Goal: Task Accomplishment & Management: Use online tool/utility

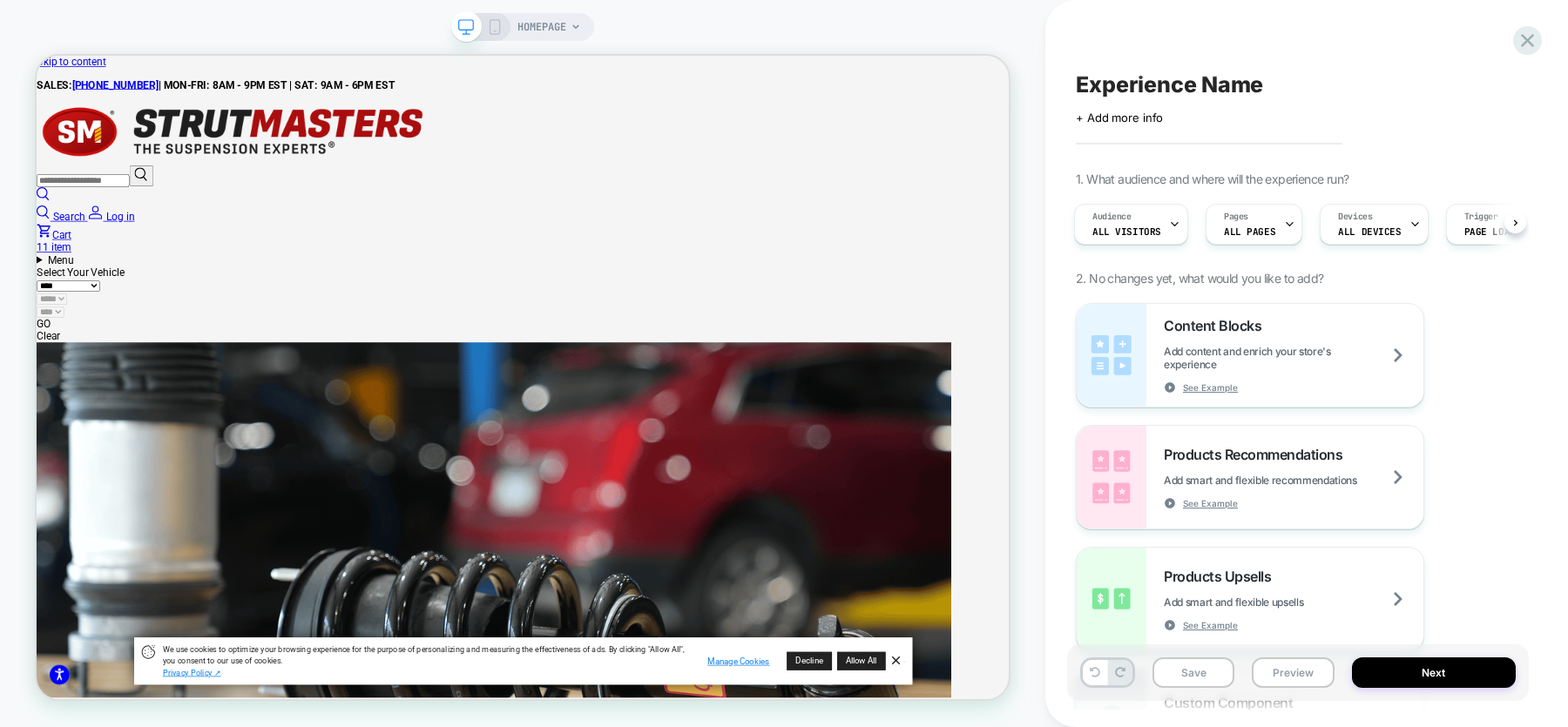
scroll to position [2632, 7996]
click at [570, 26] on div "HOMEPAGE" at bounding box center [549, 27] width 64 height 28
click at [579, 26] on icon at bounding box center [576, 27] width 7 height 4
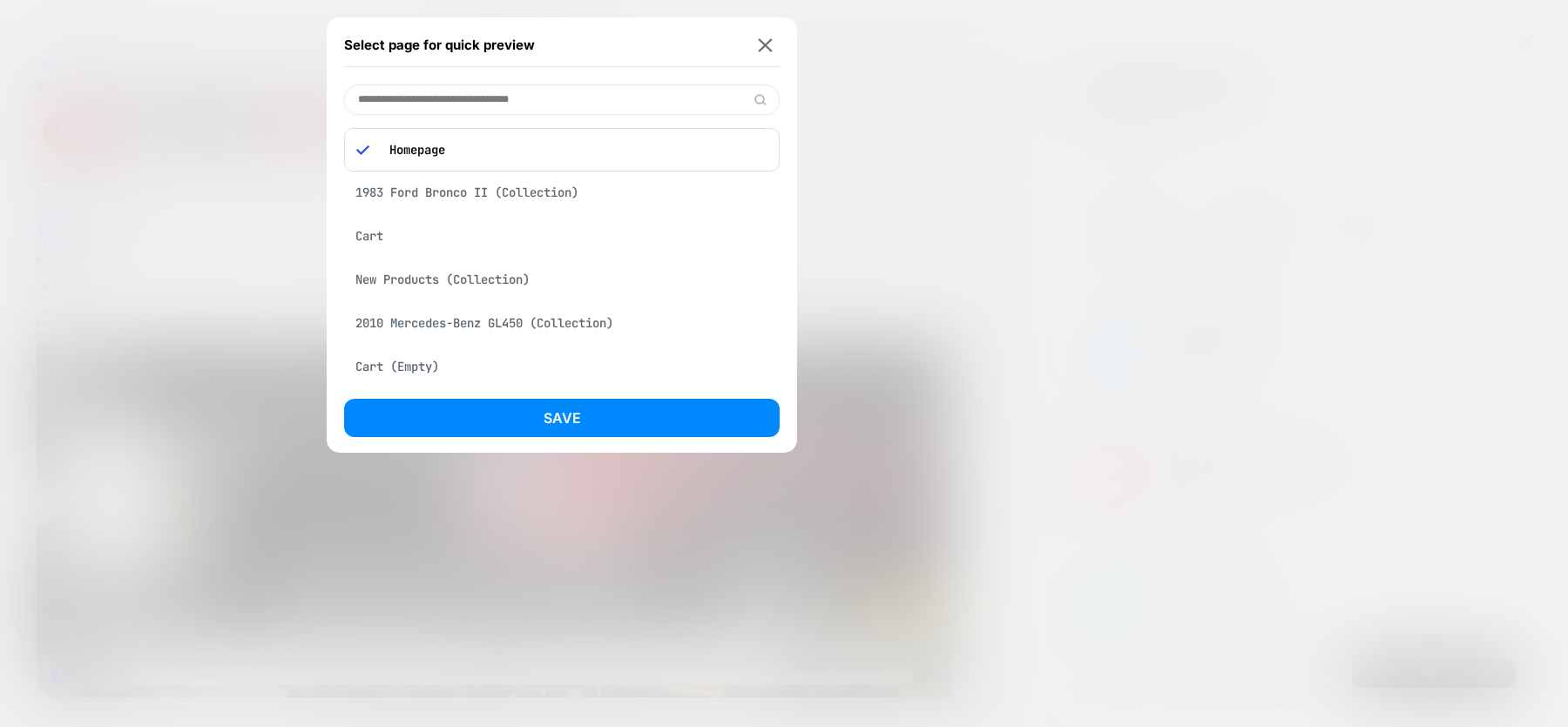
click at [496, 227] on div "Cart" at bounding box center [561, 235] width 436 height 33
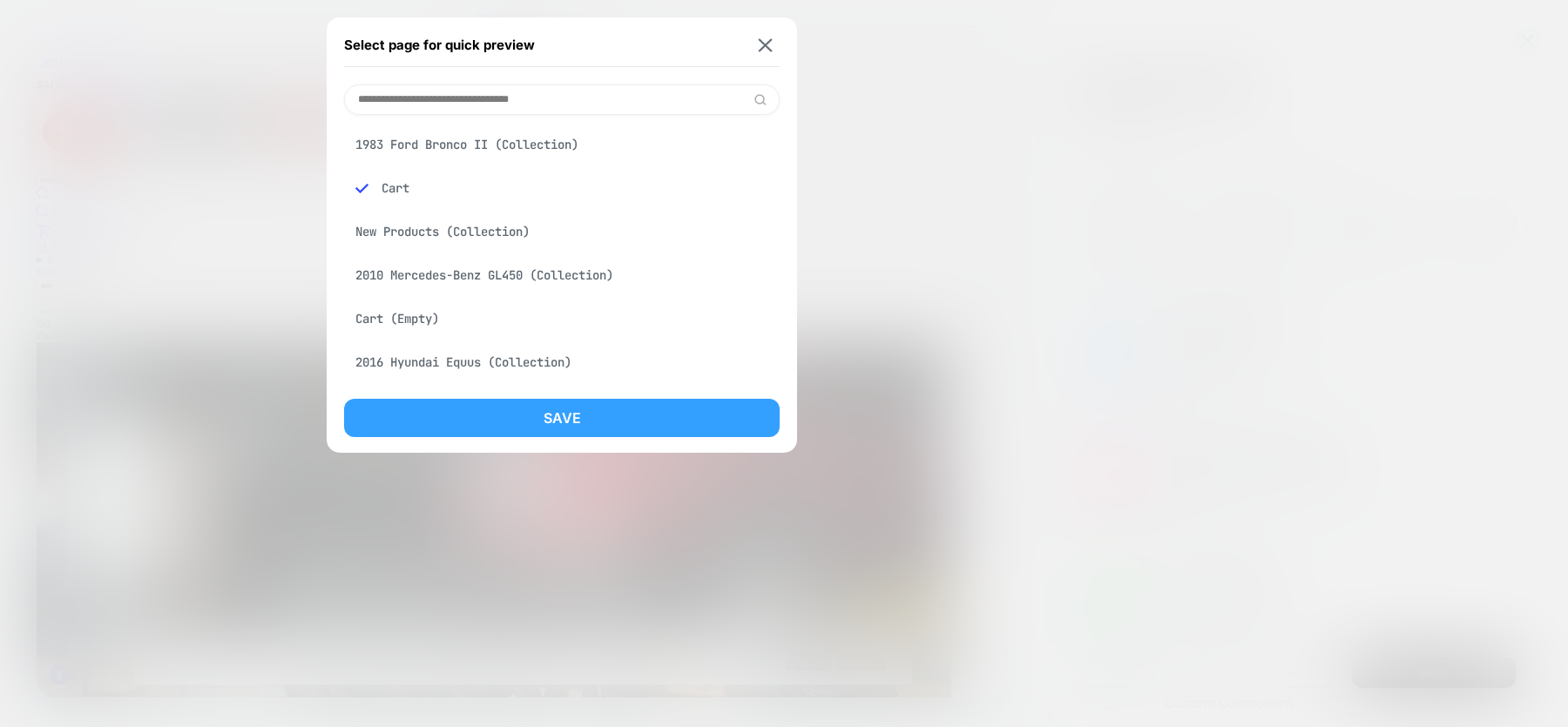
click at [535, 412] on button "Save" at bounding box center [561, 418] width 436 height 38
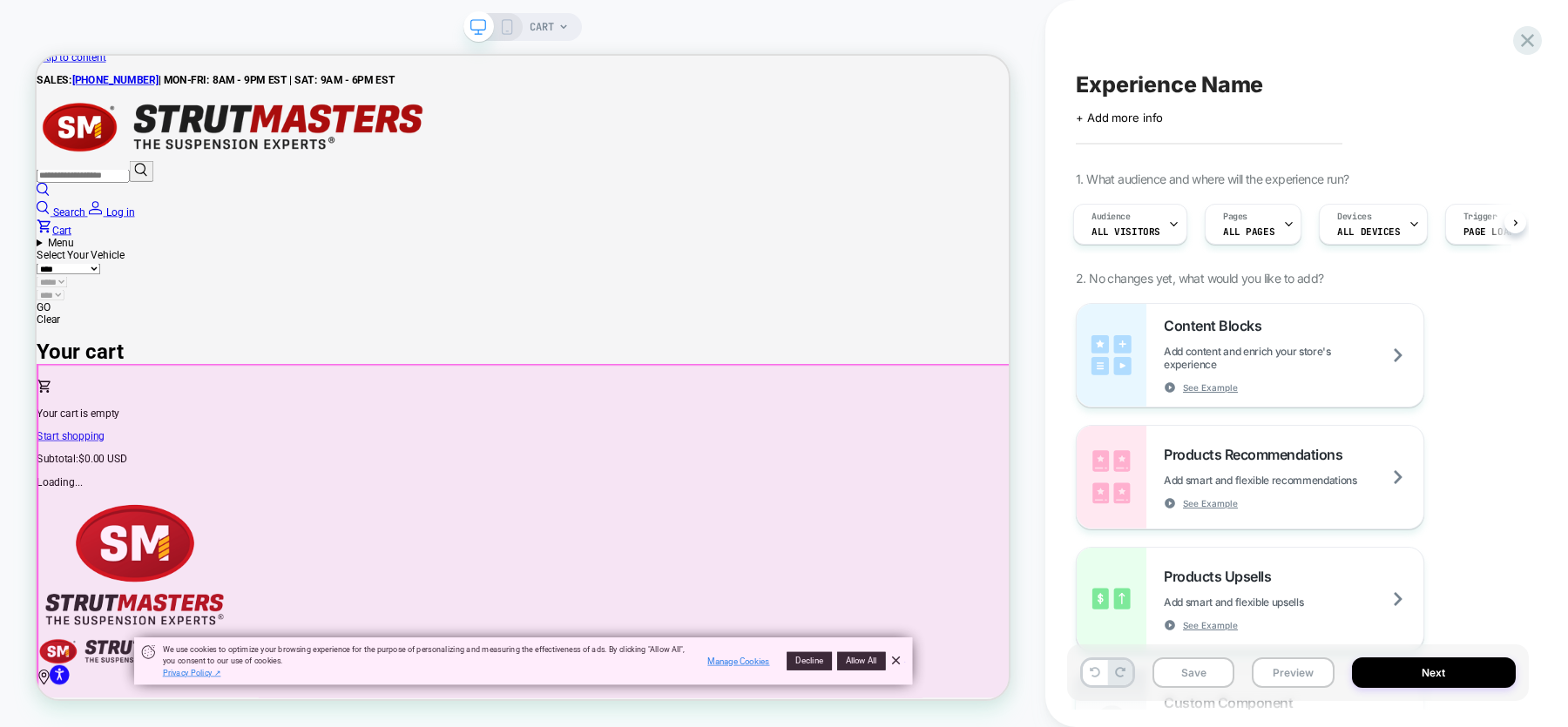
scroll to position [0, 0]
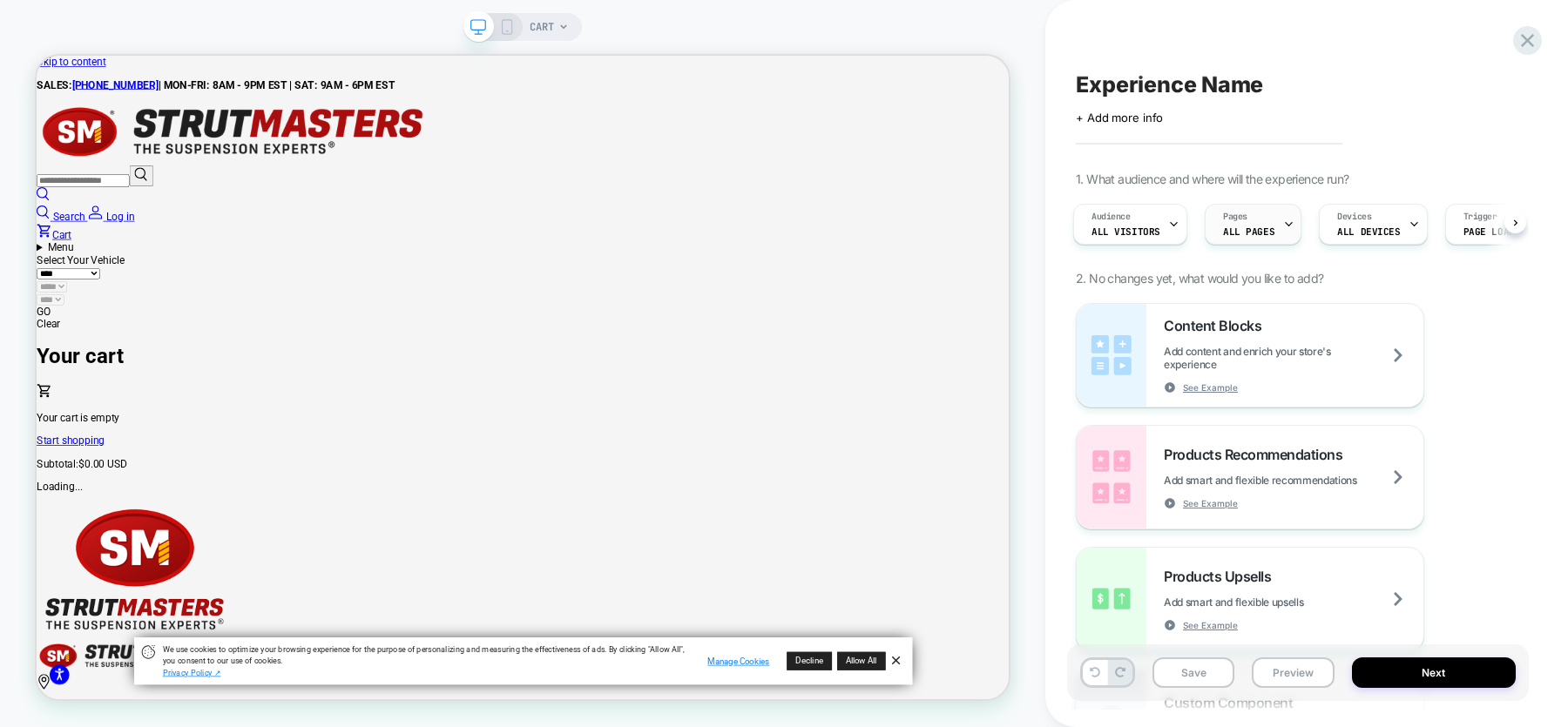
click at [1253, 230] on span "ALL PAGES" at bounding box center [1248, 231] width 51 height 12
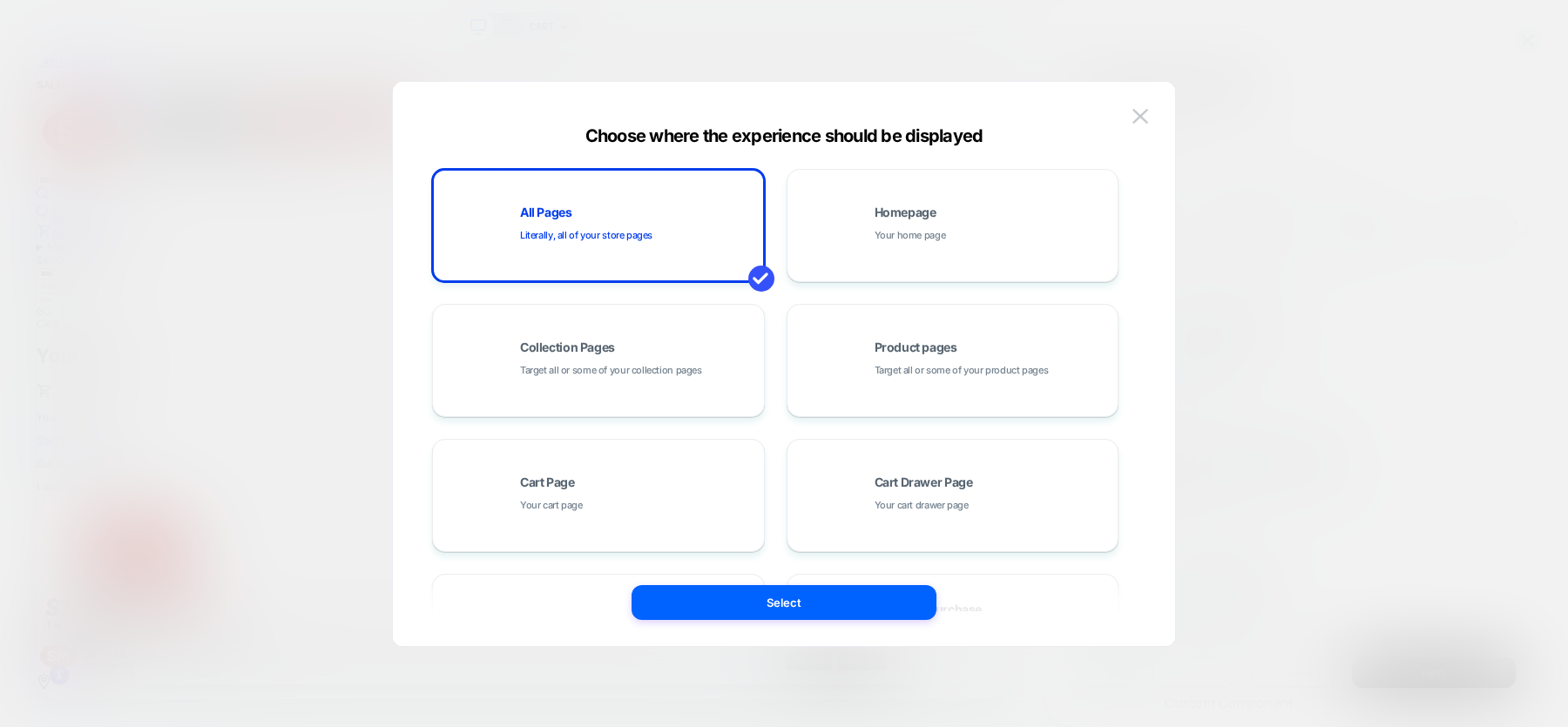
click at [587, 554] on div "All Pages Literally, all of your store pages Homepage Your home page Collection…" at bounding box center [775, 495] width 686 height 653
click at [589, 498] on div "Cart Page Your cart page" at bounding box center [638, 495] width 235 height 37
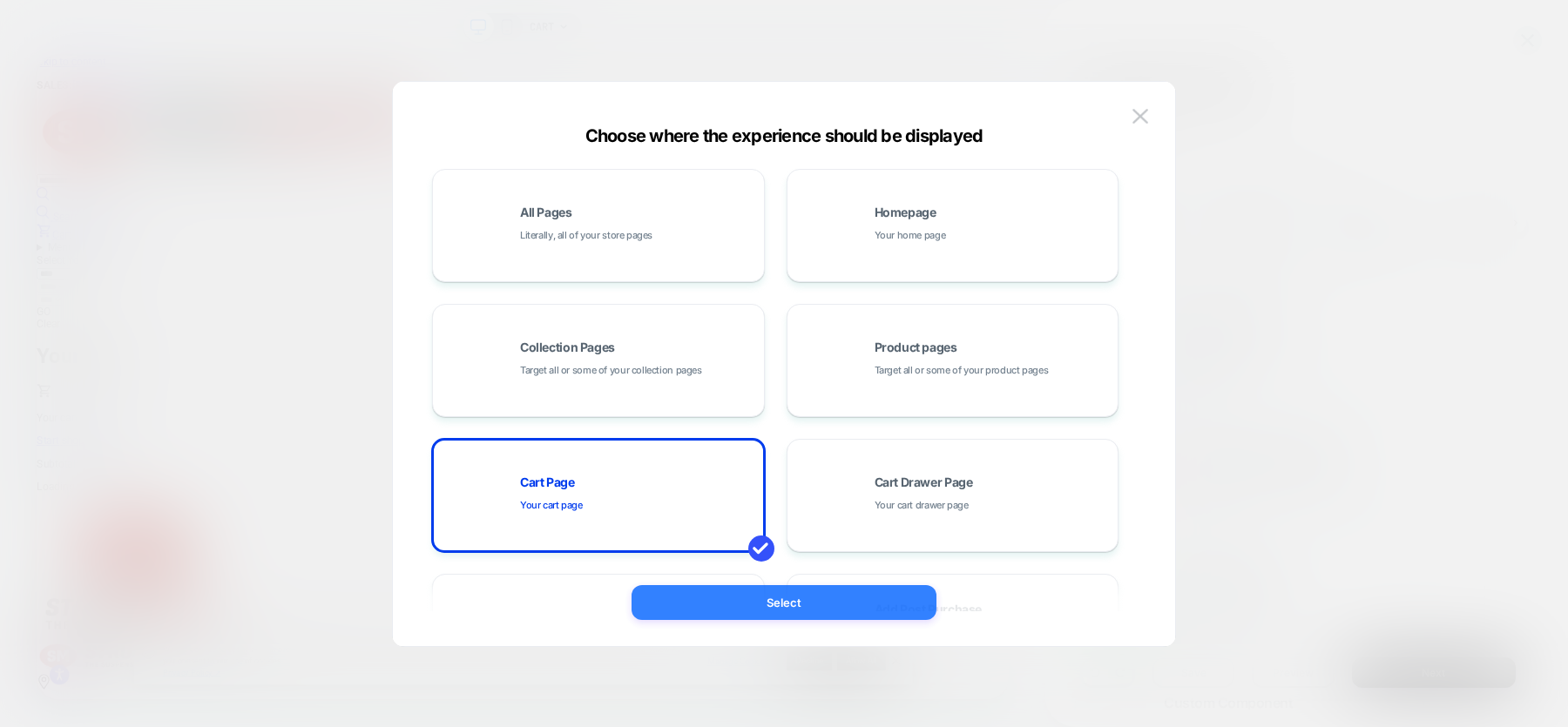
click at [746, 613] on button "Select" at bounding box center [784, 602] width 305 height 34
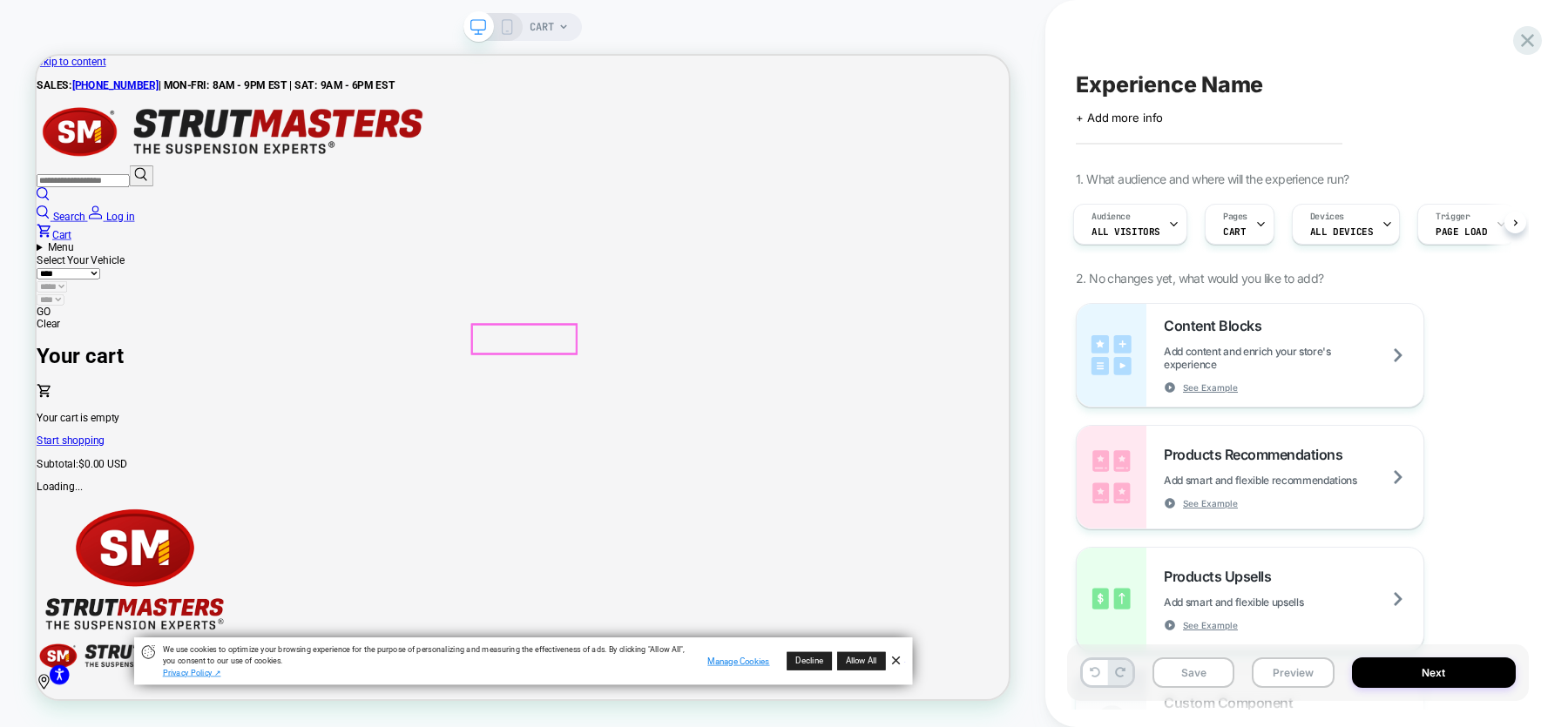
click at [127, 561] on link "Start shopping" at bounding box center [81, 569] width 91 height 17
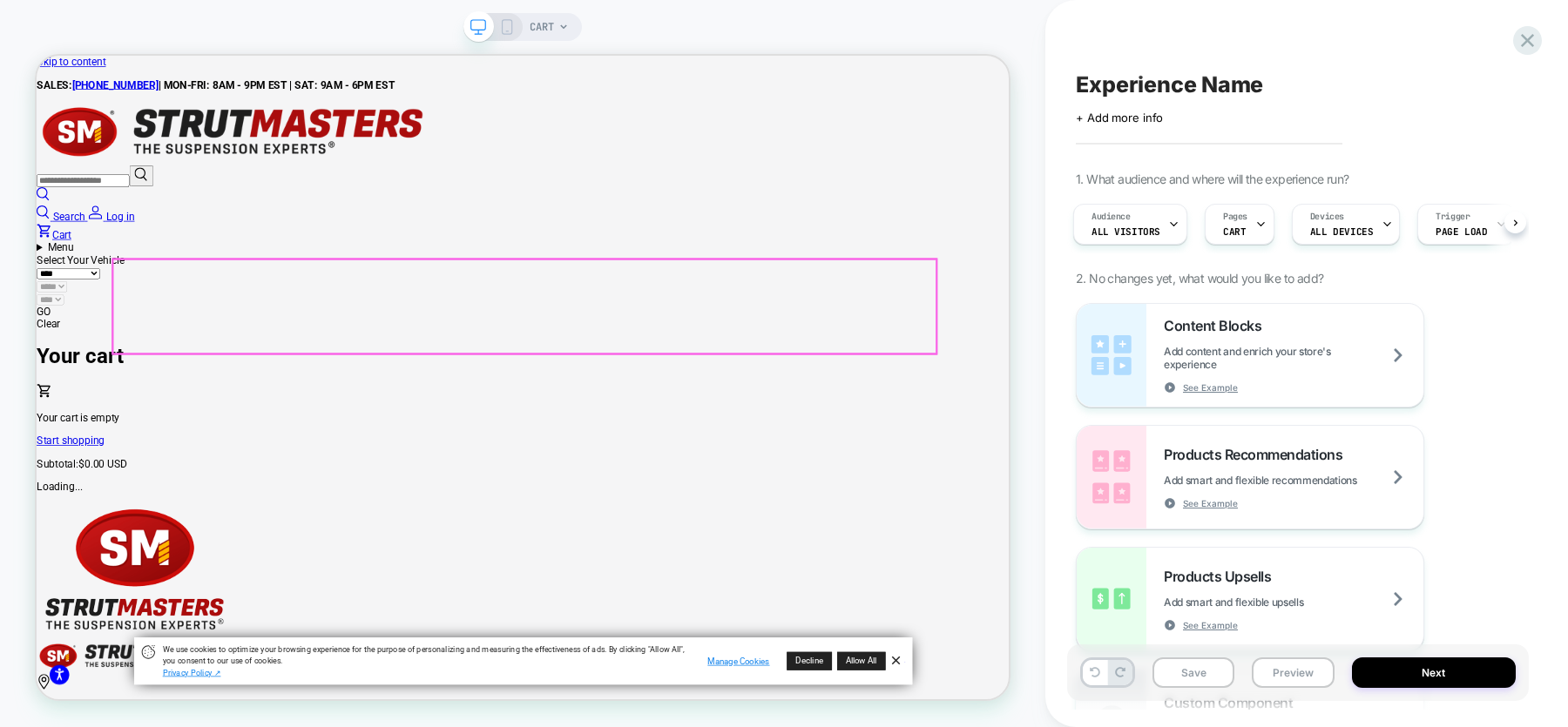
click at [462, 492] on div "Your cart is empty Start shopping" at bounding box center [685, 534] width 1297 height 86
